Goal: Task Accomplishment & Management: Manage account settings

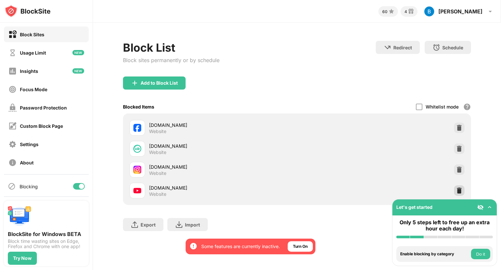
click at [462, 188] on img at bounding box center [459, 190] width 7 height 7
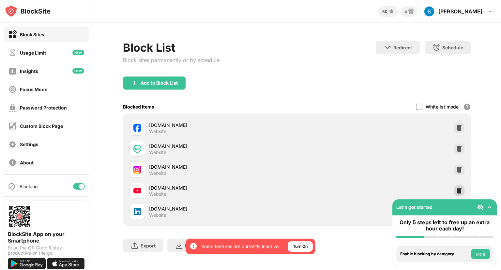
click at [454, 185] on div at bounding box center [459, 190] width 10 height 10
